Goal: Information Seeking & Learning: Learn about a topic

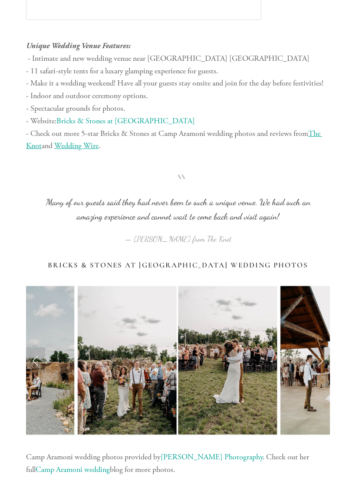
scroll to position [3214, 0]
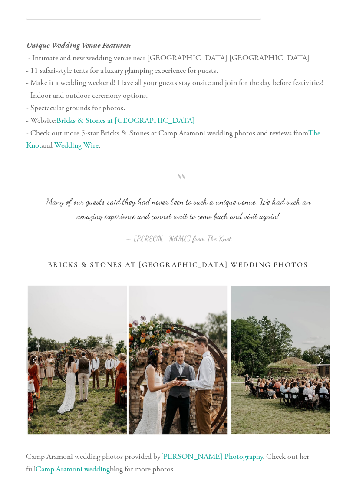
click at [321, 347] on link "Next Slide" at bounding box center [320, 360] width 19 height 26
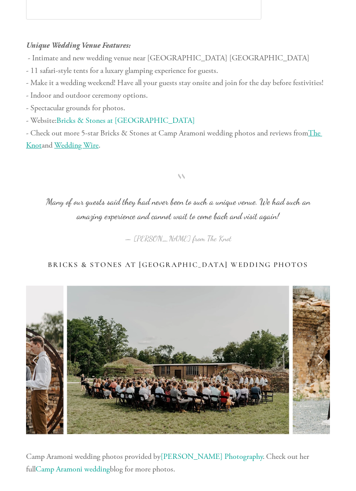
click at [322, 347] on link "Next Slide" at bounding box center [320, 360] width 19 height 26
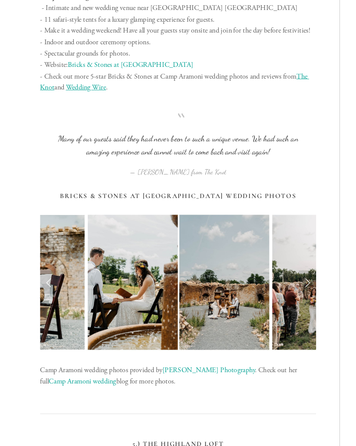
scroll to position [3269, 0]
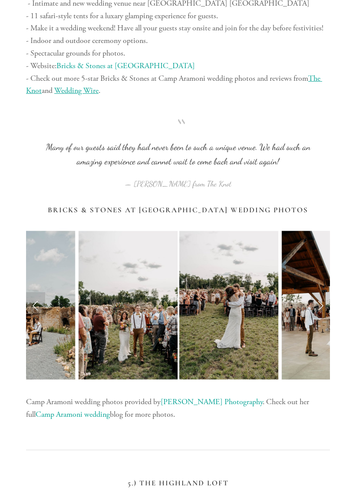
click at [316, 292] on link "Next Slide" at bounding box center [320, 305] width 19 height 26
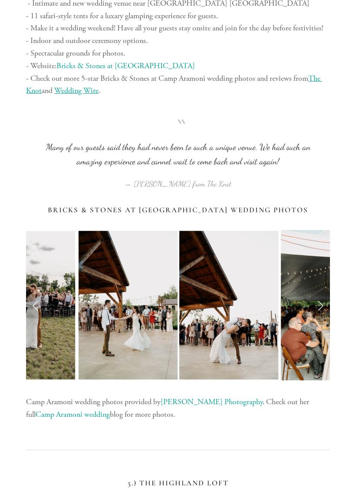
click at [319, 292] on link "Next Slide" at bounding box center [320, 305] width 19 height 26
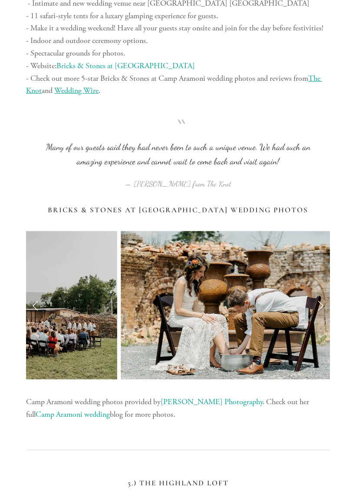
click at [110, 409] on link "Camp Aramoni wedding" at bounding box center [73, 414] width 74 height 10
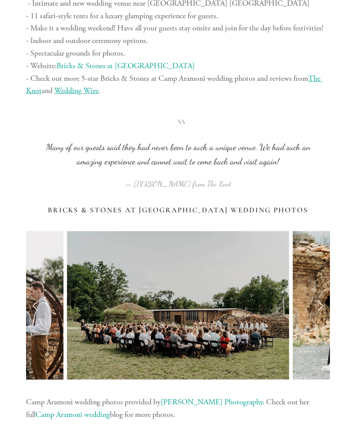
click at [304, 429] on div at bounding box center [178, 450] width 319 height 43
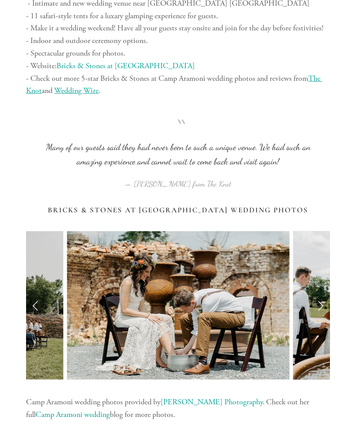
click at [211, 397] on link "[PERSON_NAME] Photography" at bounding box center [212, 402] width 102 height 10
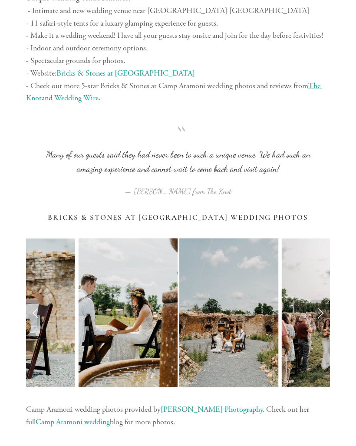
scroll to position [3260, 0]
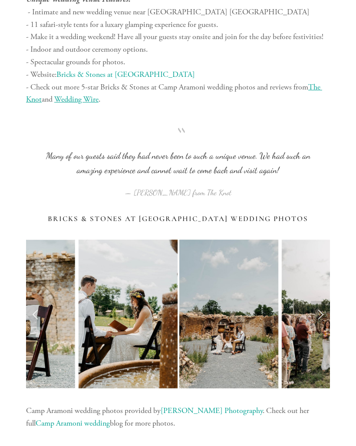
click at [320, 301] on link "Next Slide" at bounding box center [320, 314] width 19 height 26
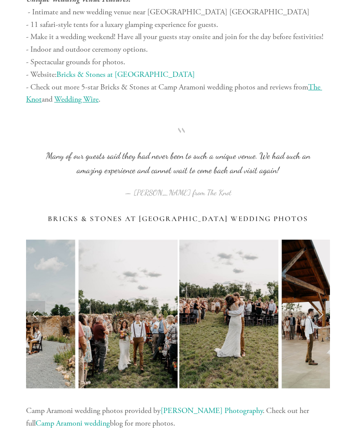
click at [321, 301] on link "Next Slide" at bounding box center [320, 314] width 19 height 26
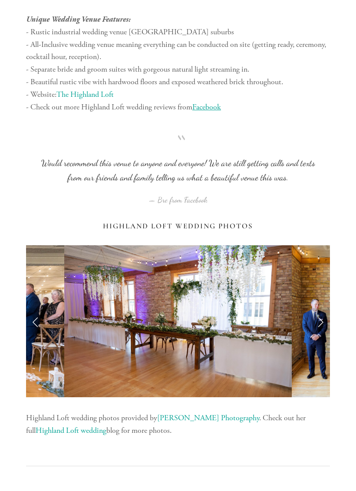
scroll to position [4037, 0]
click at [323, 308] on link "Next Slide" at bounding box center [320, 321] width 19 height 26
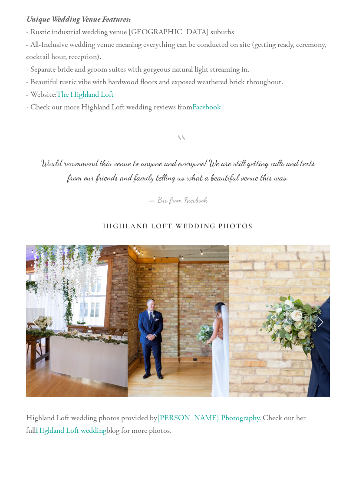
click at [328, 308] on link "Next Slide" at bounding box center [320, 321] width 19 height 26
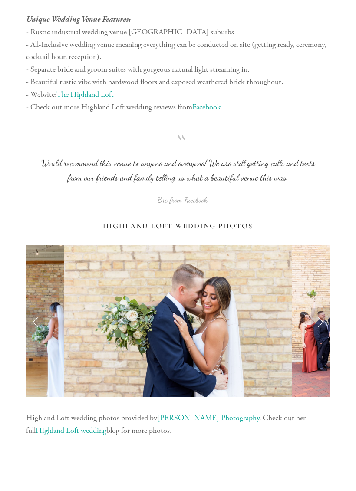
click at [327, 308] on link "Next Slide" at bounding box center [320, 321] width 19 height 26
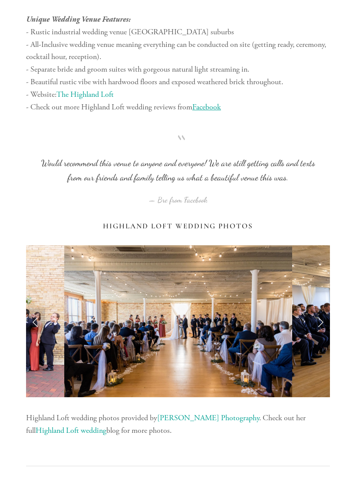
click at [323, 308] on link "Next Slide" at bounding box center [320, 321] width 19 height 26
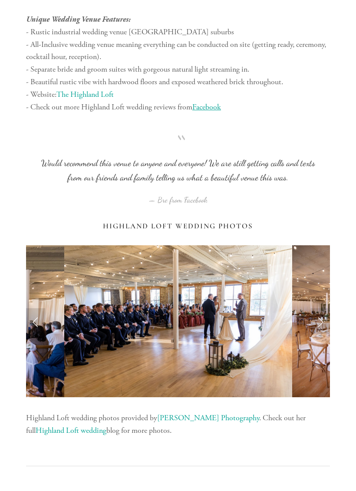
click at [326, 308] on link "Next Slide" at bounding box center [320, 321] width 19 height 26
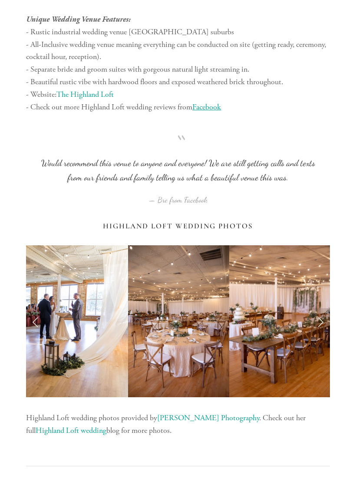
click at [324, 308] on link "Next Slide" at bounding box center [320, 321] width 19 height 26
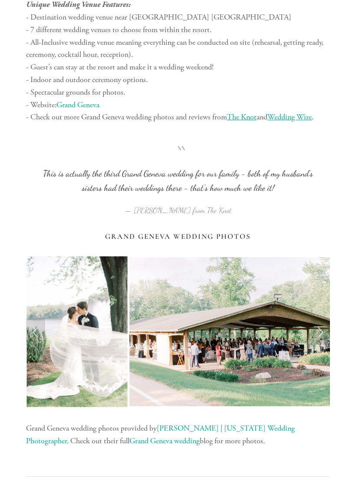
scroll to position [6538, 0]
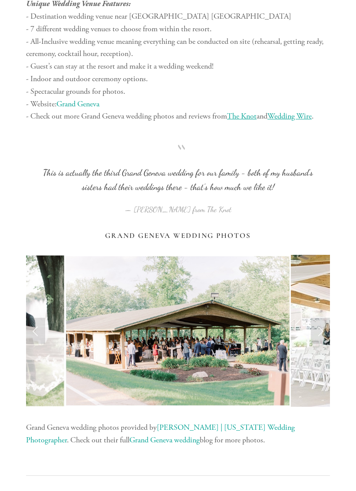
click at [321, 318] on link "Next Slide" at bounding box center [320, 331] width 19 height 26
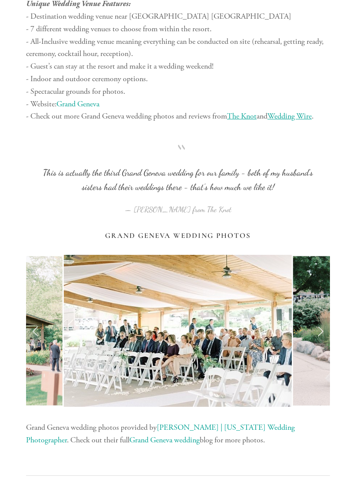
click at [323, 318] on link "Next Slide" at bounding box center [320, 331] width 19 height 26
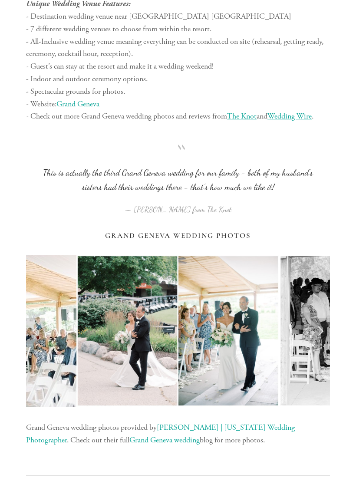
click at [323, 318] on link "Next Slide" at bounding box center [320, 331] width 19 height 26
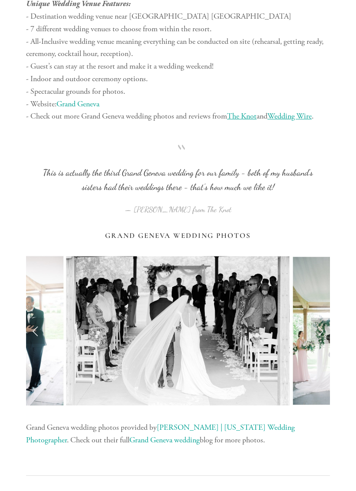
click at [320, 318] on link "Next Slide" at bounding box center [320, 331] width 19 height 26
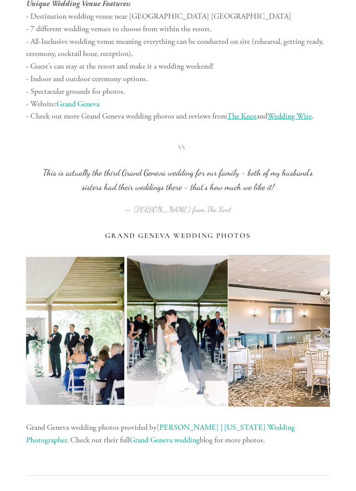
click at [320, 318] on link "Next Slide" at bounding box center [320, 331] width 19 height 26
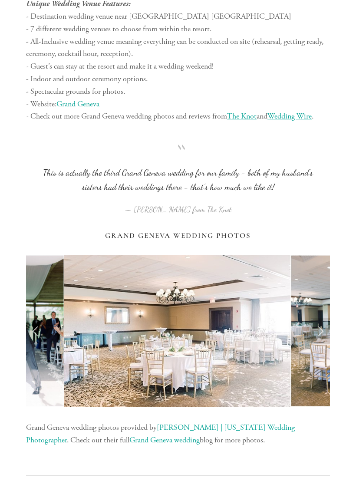
click at [323, 318] on link "Next Slide" at bounding box center [320, 331] width 19 height 26
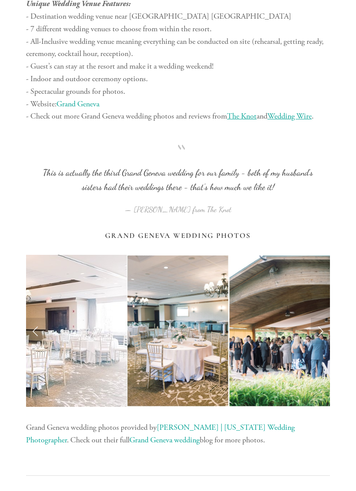
click at [319, 318] on link "Next Slide" at bounding box center [320, 331] width 19 height 26
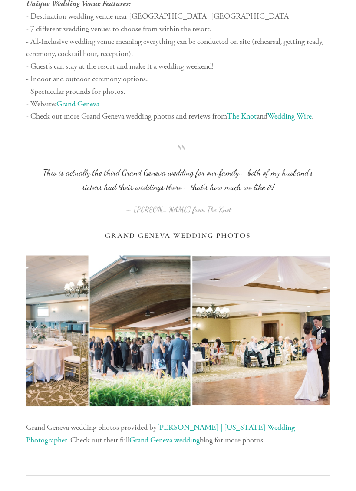
click at [320, 318] on link "Next Slide" at bounding box center [320, 331] width 19 height 26
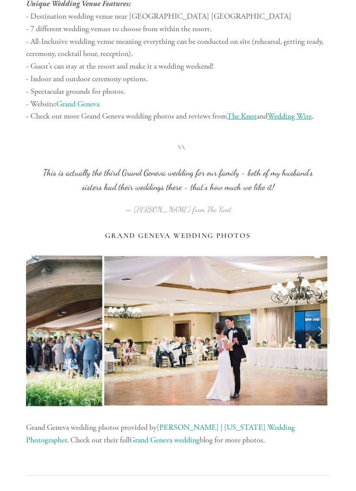
click at [324, 318] on link "Next Slide" at bounding box center [320, 331] width 19 height 26
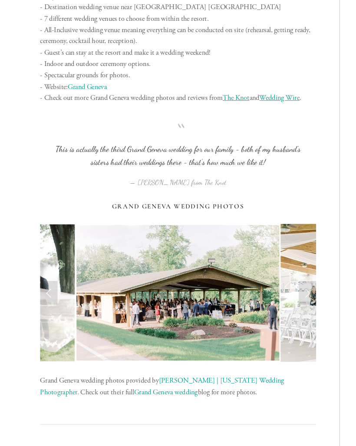
scroll to position [6547, 0]
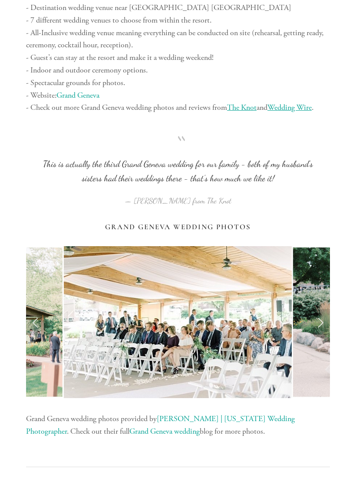
click at [315, 309] on link "Next Slide" at bounding box center [320, 322] width 19 height 26
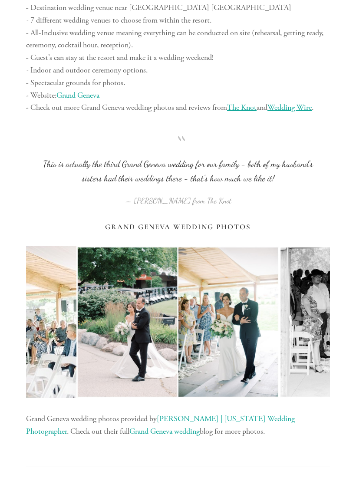
click at [317, 309] on link "Next Slide" at bounding box center [320, 322] width 19 height 26
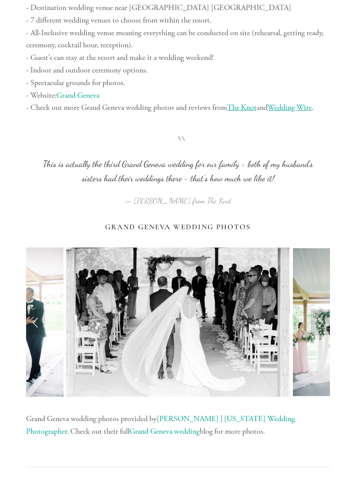
click at [319, 309] on link "Next Slide" at bounding box center [320, 322] width 19 height 26
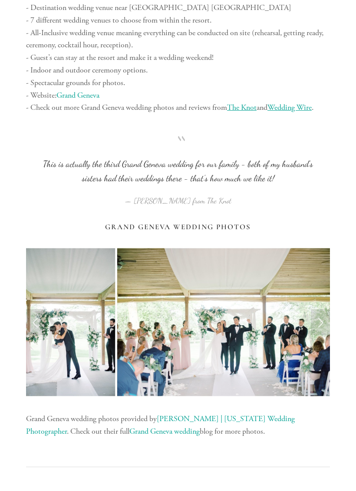
click at [323, 309] on link "Next Slide" at bounding box center [320, 322] width 19 height 26
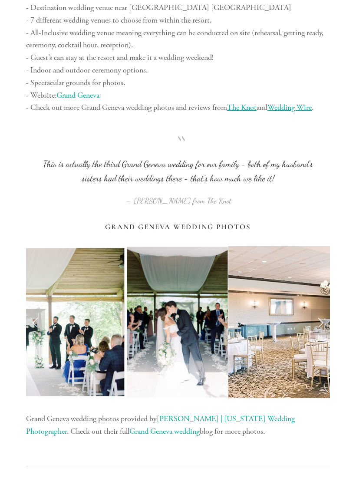
click at [322, 309] on link "Next Slide" at bounding box center [320, 322] width 19 height 26
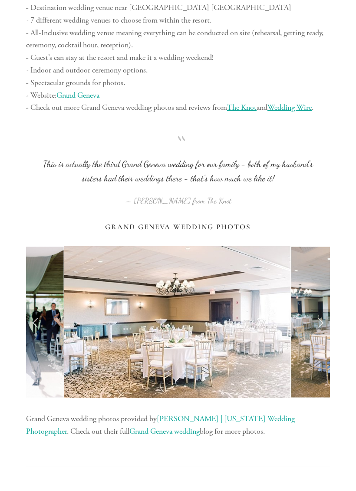
click at [320, 309] on link "Next Slide" at bounding box center [320, 322] width 19 height 26
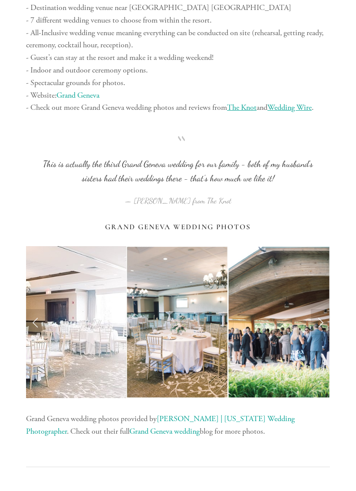
click at [325, 309] on link "Next Slide" at bounding box center [320, 322] width 19 height 26
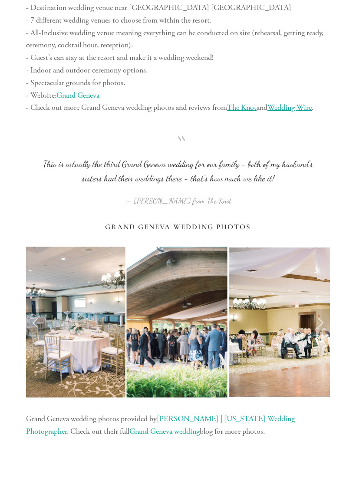
click at [319, 309] on link "Next Slide" at bounding box center [320, 322] width 19 height 26
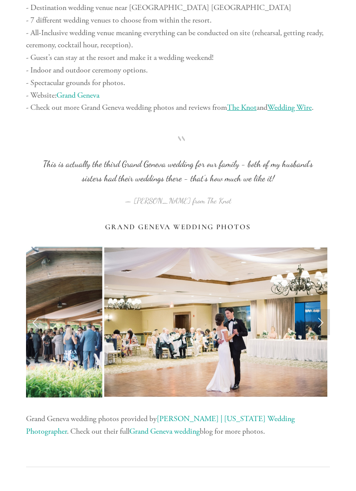
click at [319, 309] on link "Next Slide" at bounding box center [320, 322] width 19 height 26
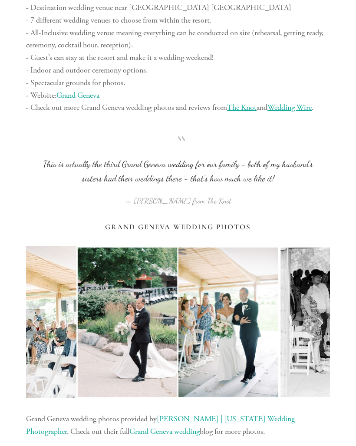
click at [178, 426] on link "Grand Geneva wedding" at bounding box center [164, 431] width 70 height 10
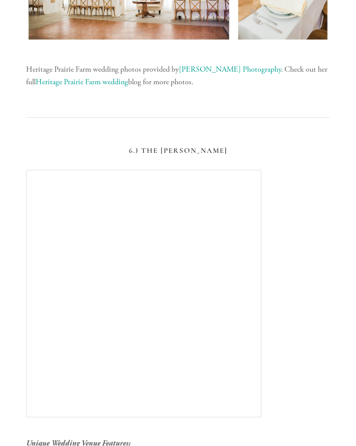
scroll to position [5221, 0]
click at [330, 162] on div at bounding box center [178, 295] width 319 height 267
click at [336, 162] on div at bounding box center [178, 295] width 319 height 267
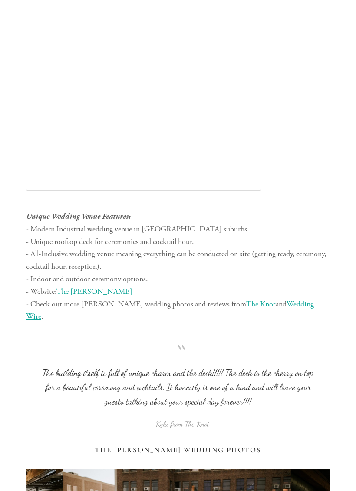
scroll to position [5447, 0]
click at [82, 287] on link "The [PERSON_NAME]" at bounding box center [94, 292] width 76 height 10
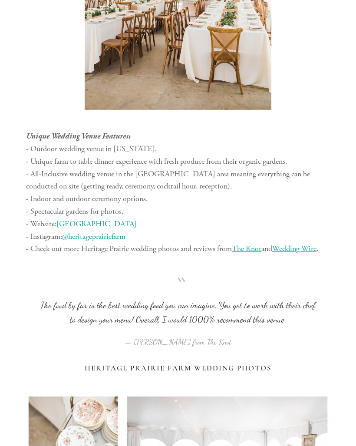
scroll to position [4731, 0]
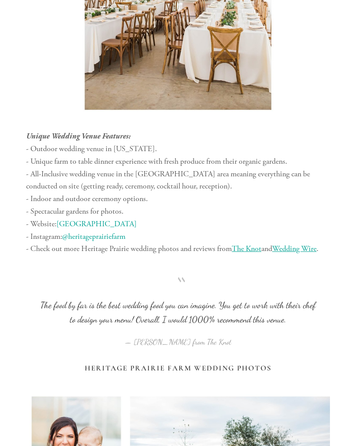
click at [112, 219] on link "[GEOGRAPHIC_DATA]" at bounding box center [96, 224] width 80 height 10
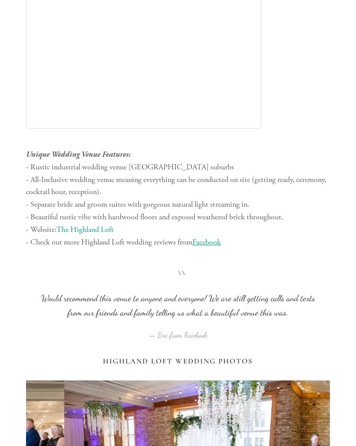
scroll to position [3906, 0]
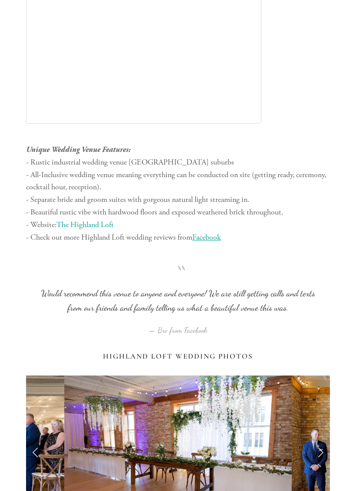
click at [107, 220] on link "The Highland Loft" at bounding box center [84, 225] width 57 height 10
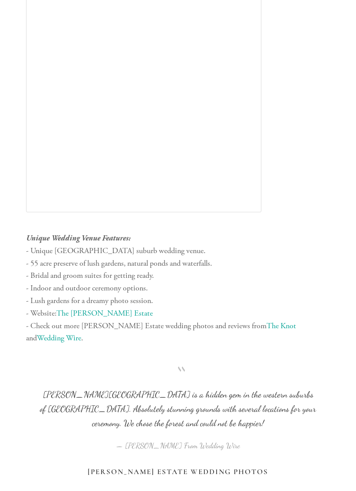
scroll to position [471, 0]
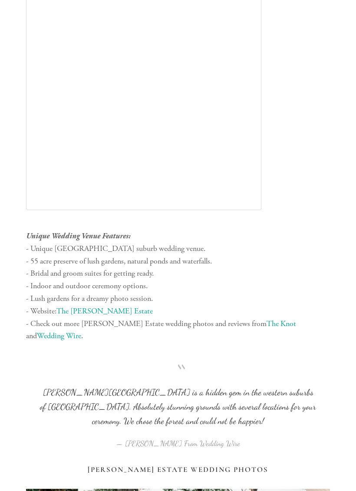
click at [89, 306] on link "The [PERSON_NAME] Estate" at bounding box center [104, 311] width 96 height 10
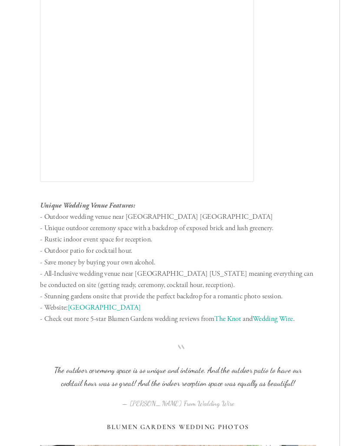
scroll to position [1344, 0]
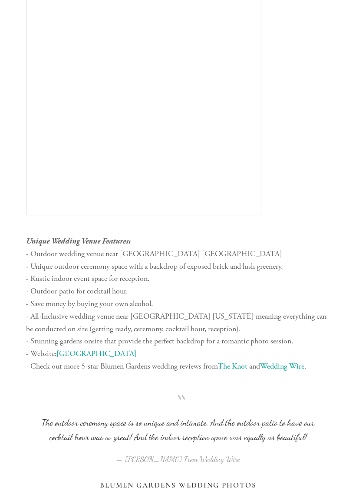
click at [94, 349] on link "[GEOGRAPHIC_DATA]" at bounding box center [96, 354] width 80 height 10
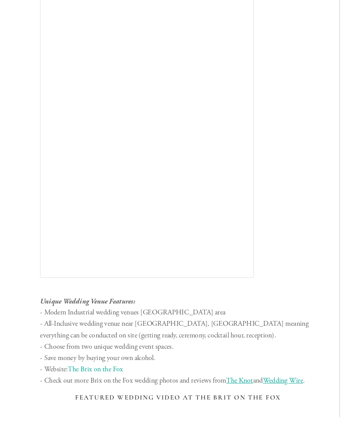
scroll to position [2213, 0]
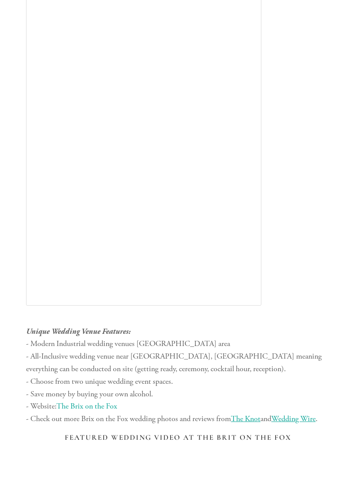
click at [99, 401] on link "The Brix on the Fox" at bounding box center [86, 406] width 61 height 10
